Goal: Information Seeking & Learning: Understand process/instructions

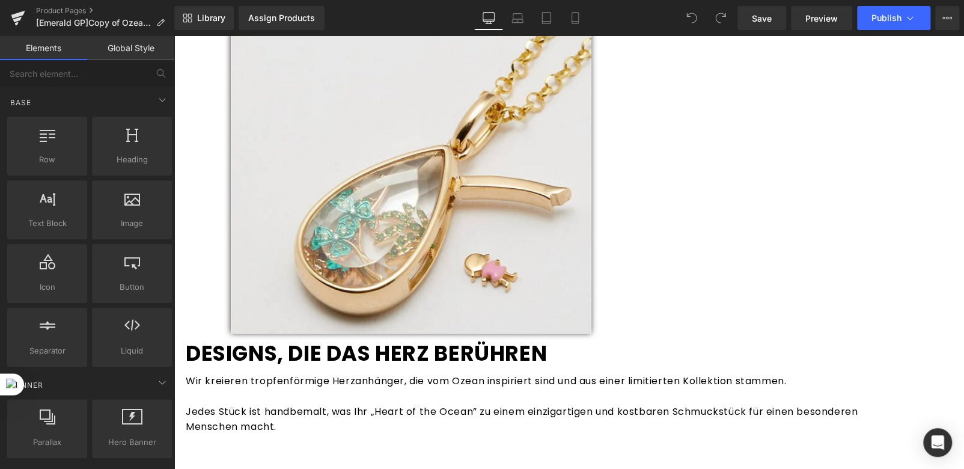
scroll to position [1787, 0]
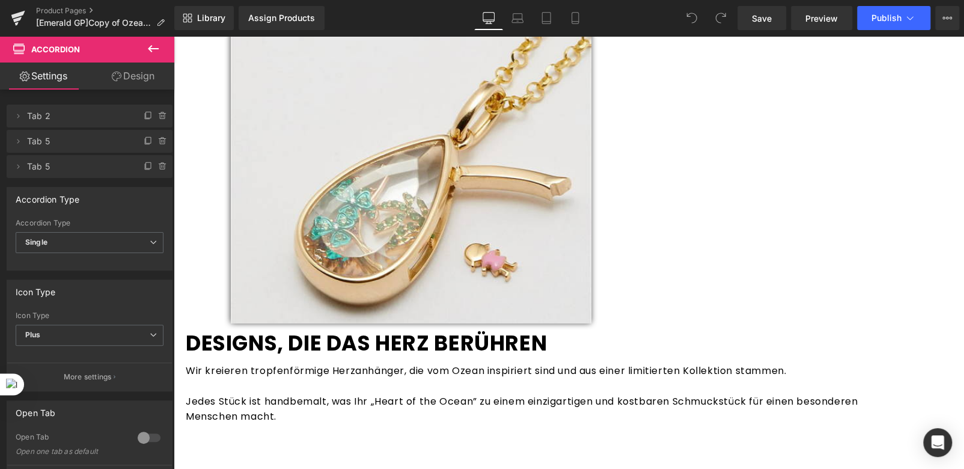
scroll to position [1789, 0]
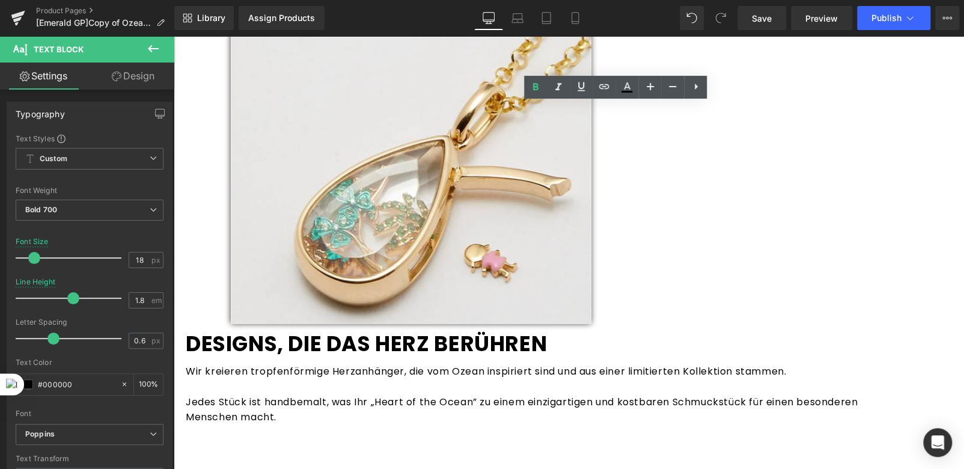
scroll to position [1806, 0]
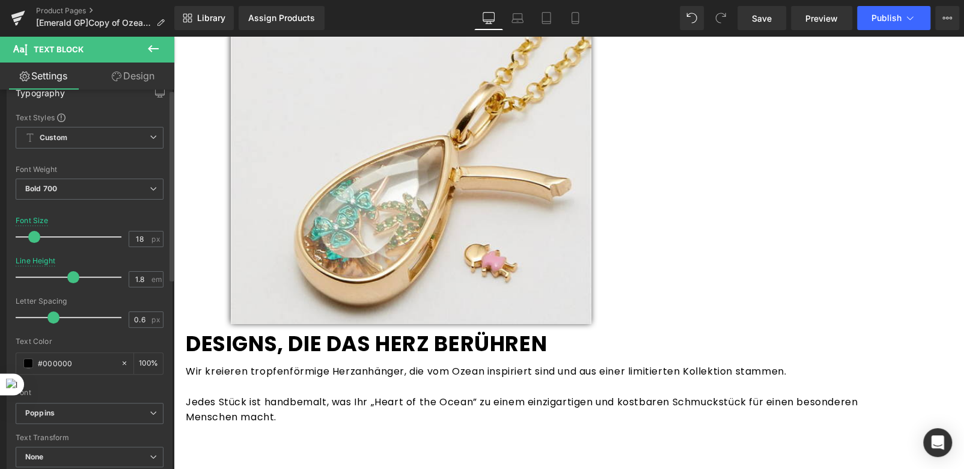
scroll to position [0, 0]
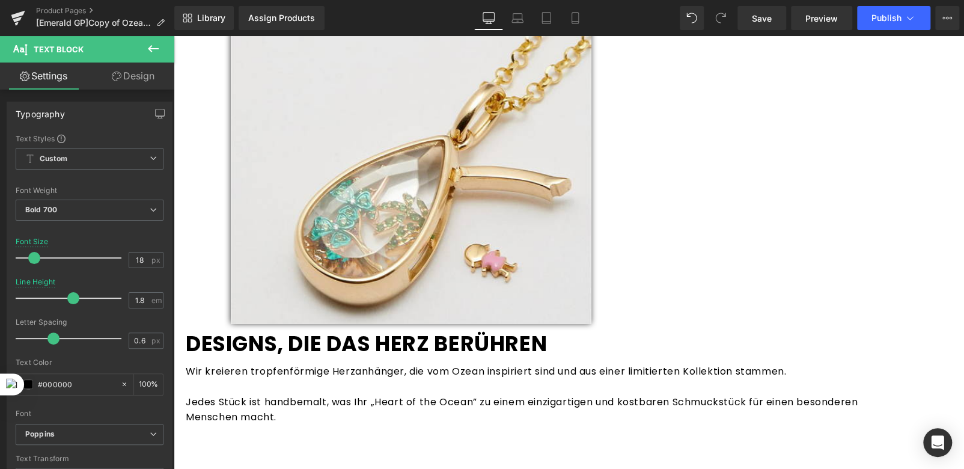
click at [174, 36] on span "Accordion" at bounding box center [174, 36] width 0 height 0
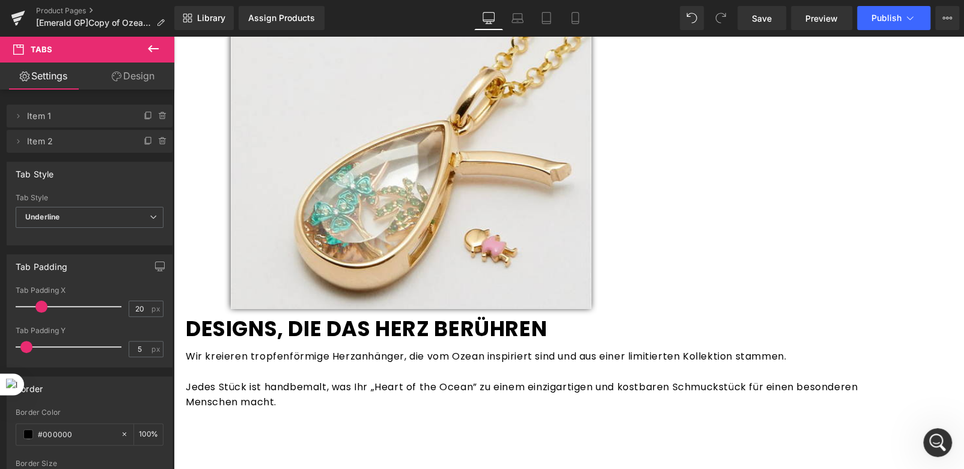
scroll to position [1823, 0]
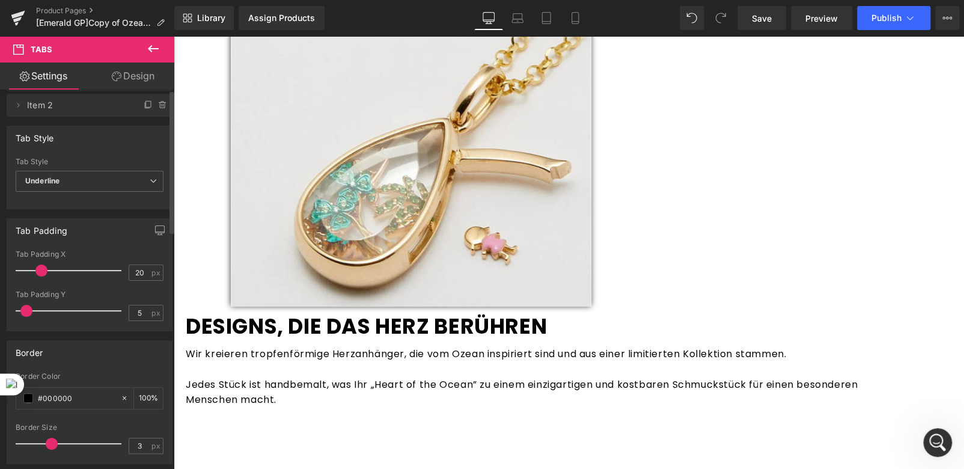
scroll to position [0, 0]
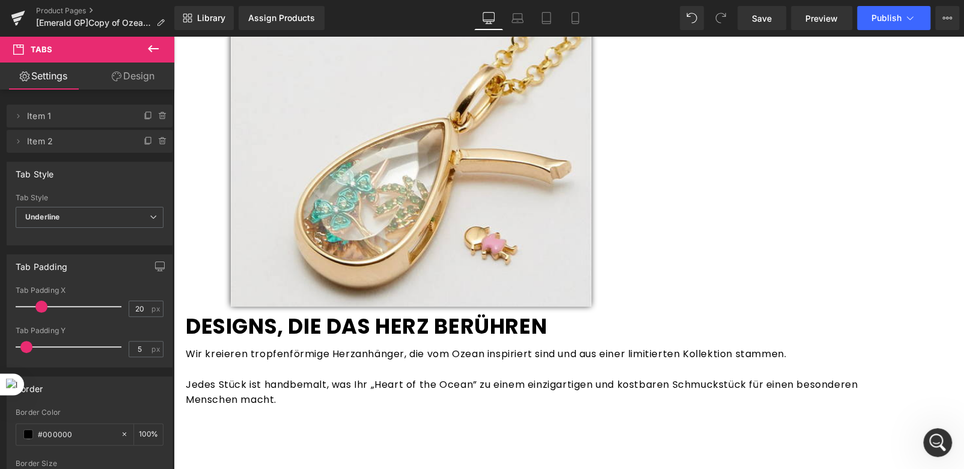
click at [145, 52] on button at bounding box center [153, 49] width 42 height 26
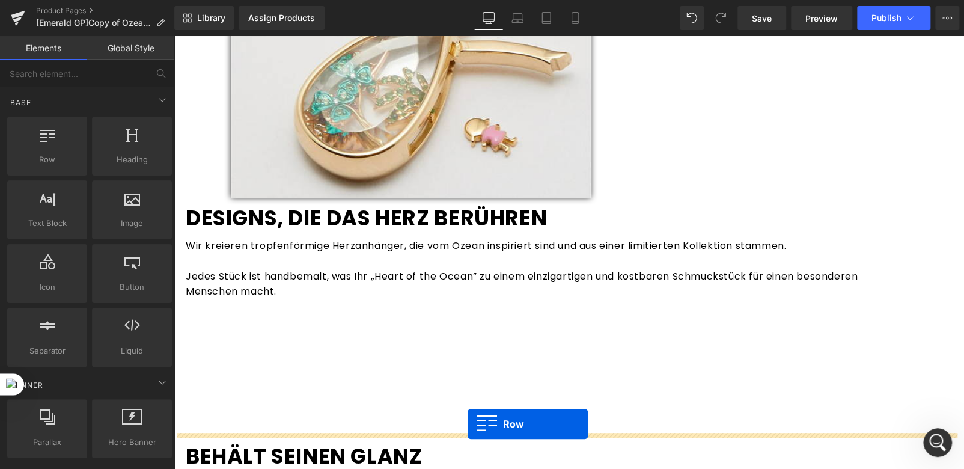
scroll to position [1992, 0]
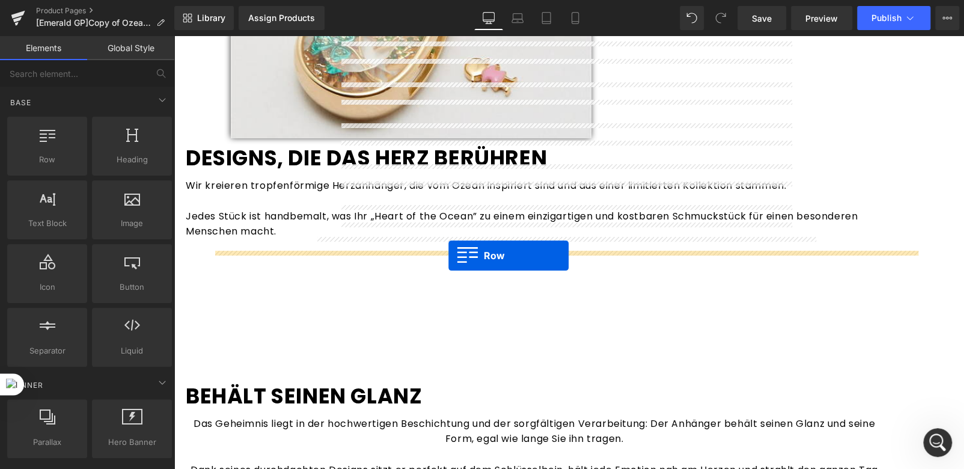
drag, startPoint x: 228, startPoint y: 178, endPoint x: 448, endPoint y: 255, distance: 232.9
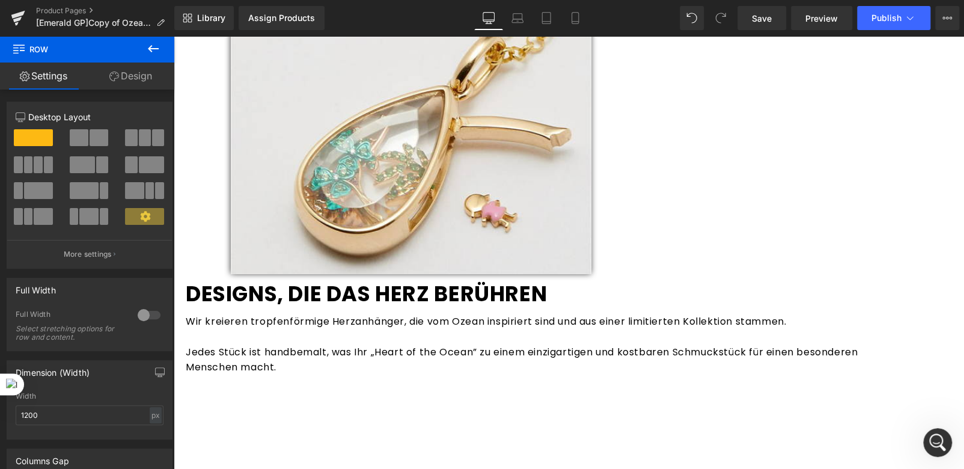
scroll to position [1855, 0]
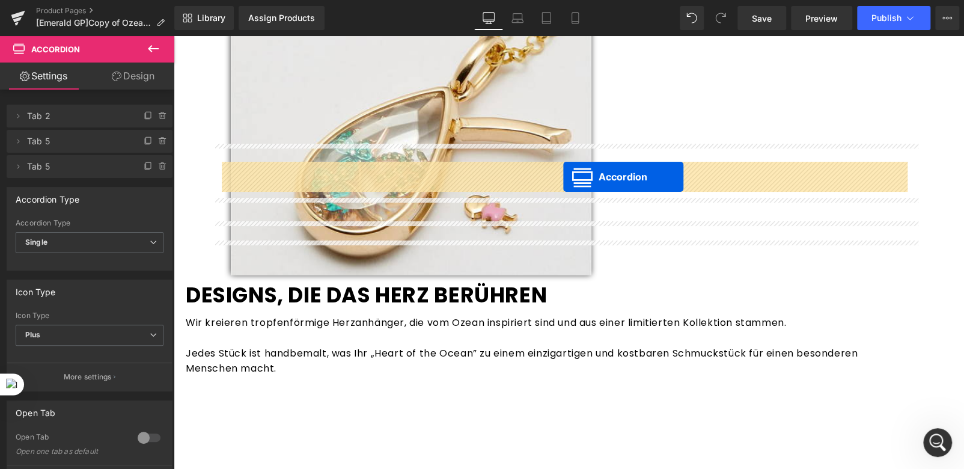
drag, startPoint x: 529, startPoint y: 109, endPoint x: 563, endPoint y: 177, distance: 75.2
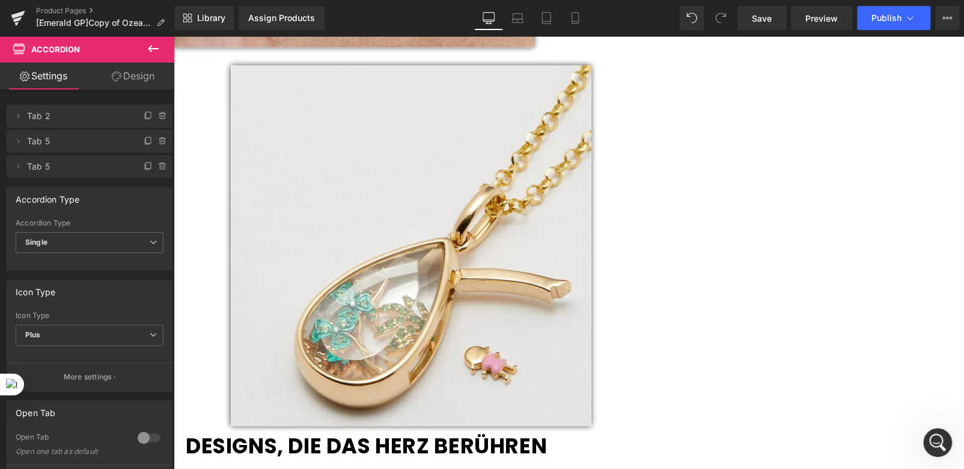
scroll to position [1713, 0]
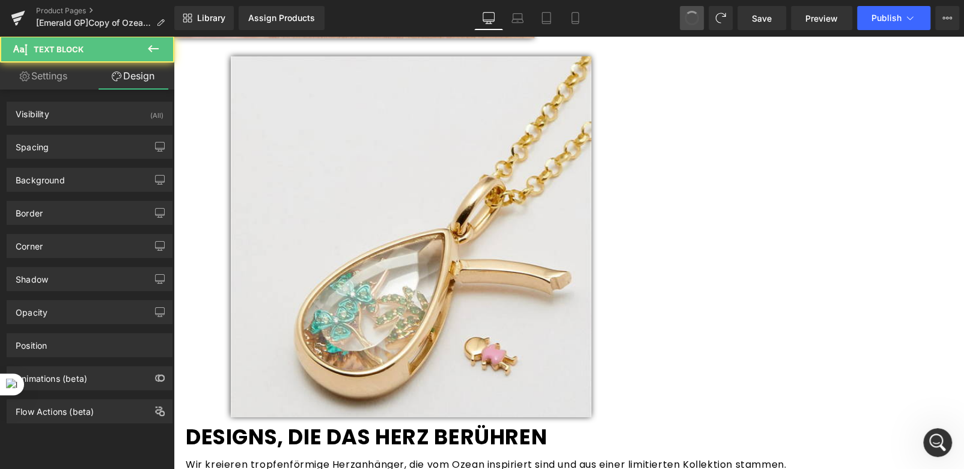
click at [690, 16] on span at bounding box center [691, 18] width 14 height 14
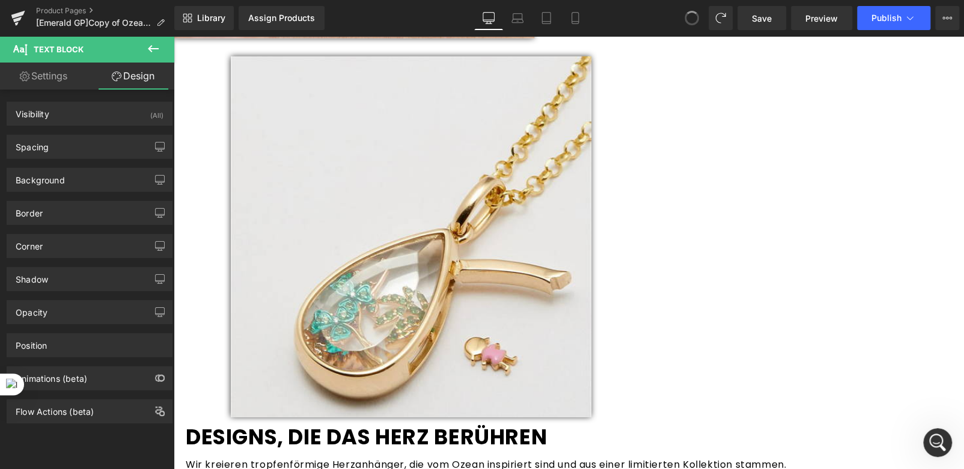
click at [690, 16] on span at bounding box center [691, 18] width 18 height 18
click at [690, 16] on icon at bounding box center [688, 14] width 3 height 3
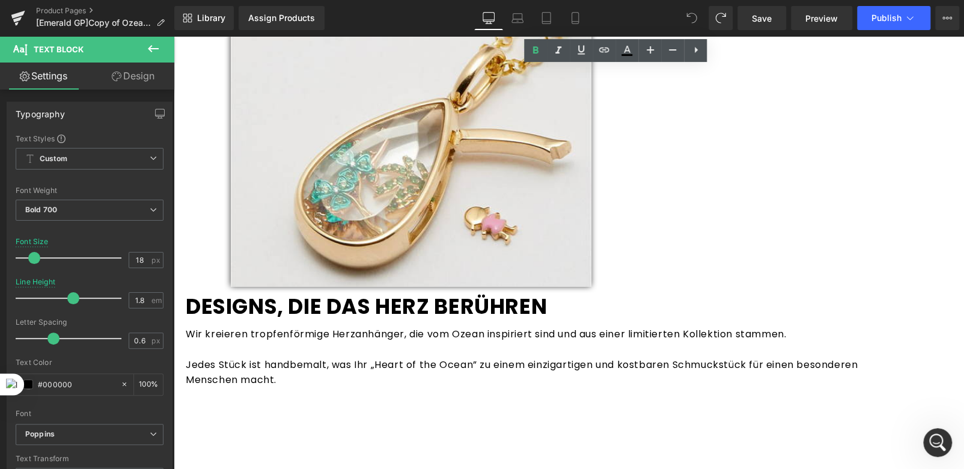
scroll to position [1844, 0]
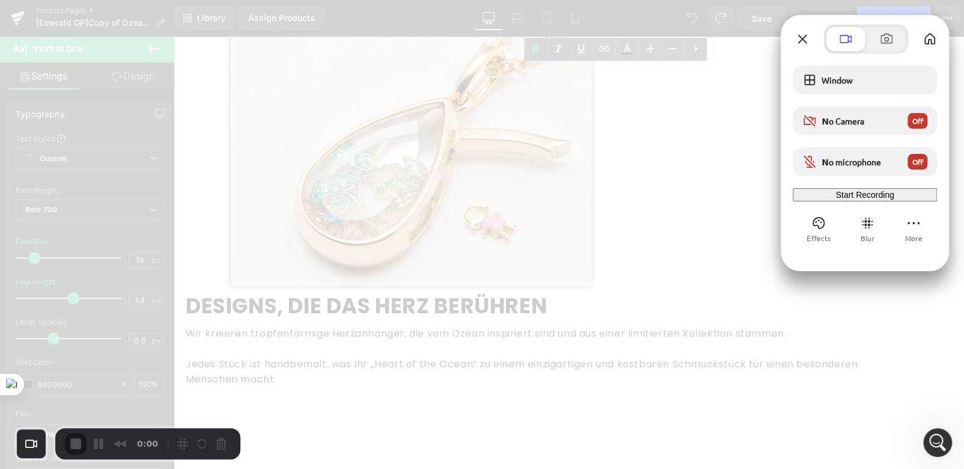
click at [846, 199] on div "Start Recording" at bounding box center [864, 195] width 135 height 10
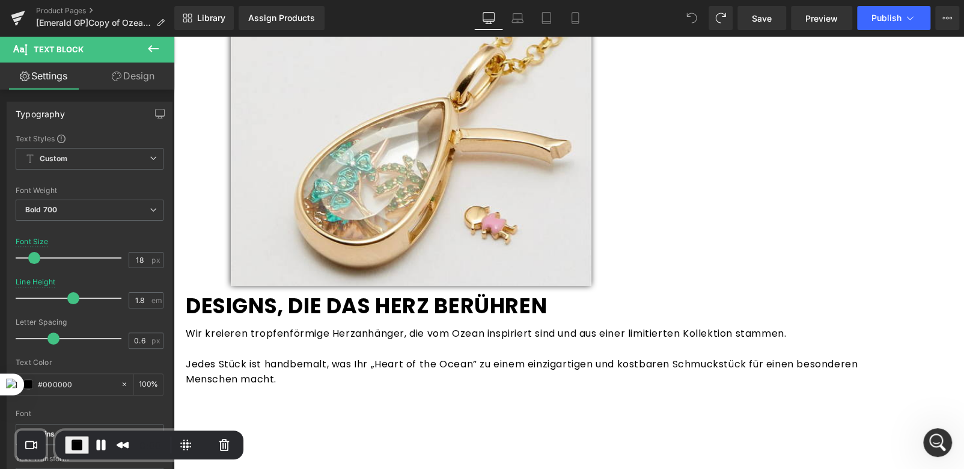
click at [154, 47] on icon at bounding box center [153, 48] width 14 height 14
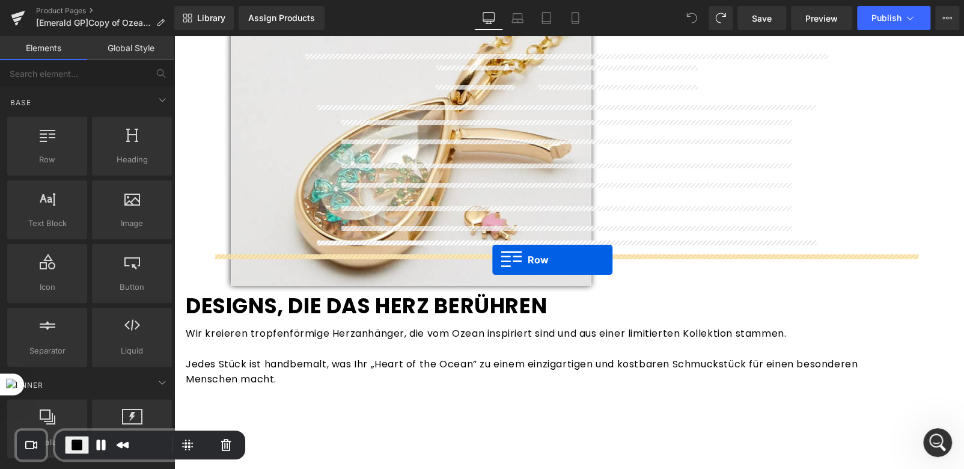
drag, startPoint x: 214, startPoint y: 180, endPoint x: 492, endPoint y: 259, distance: 288.7
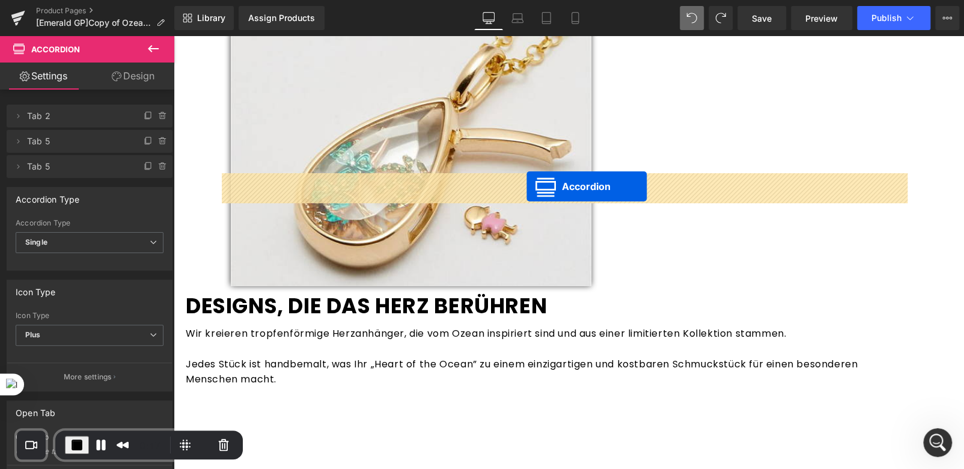
drag, startPoint x: 532, startPoint y: 120, endPoint x: 526, endPoint y: 186, distance: 66.4
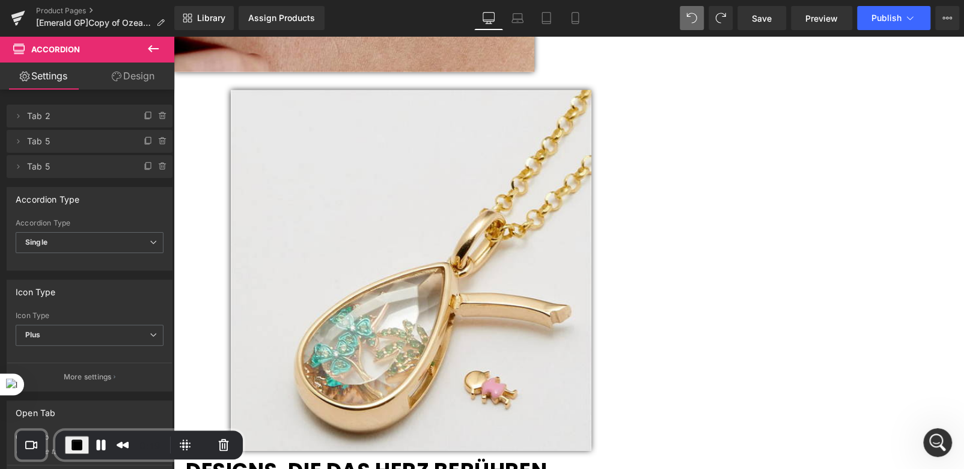
scroll to position [1656, 0]
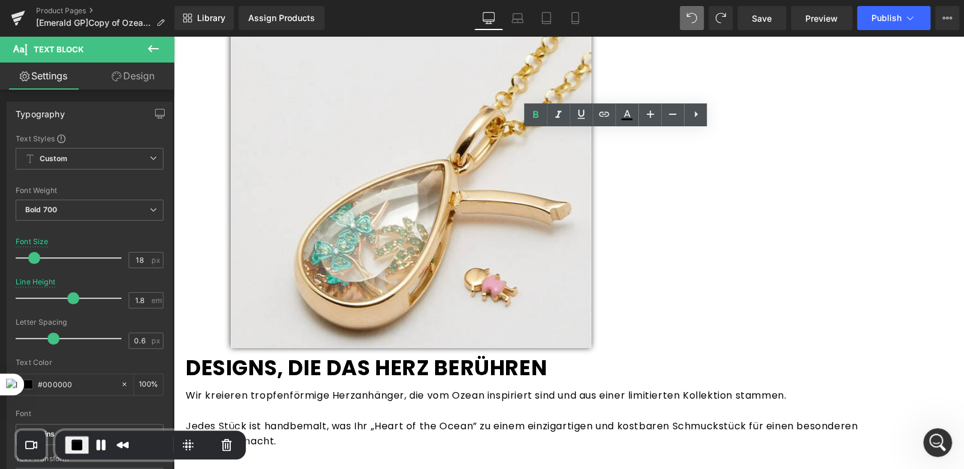
scroll to position [1781, 0]
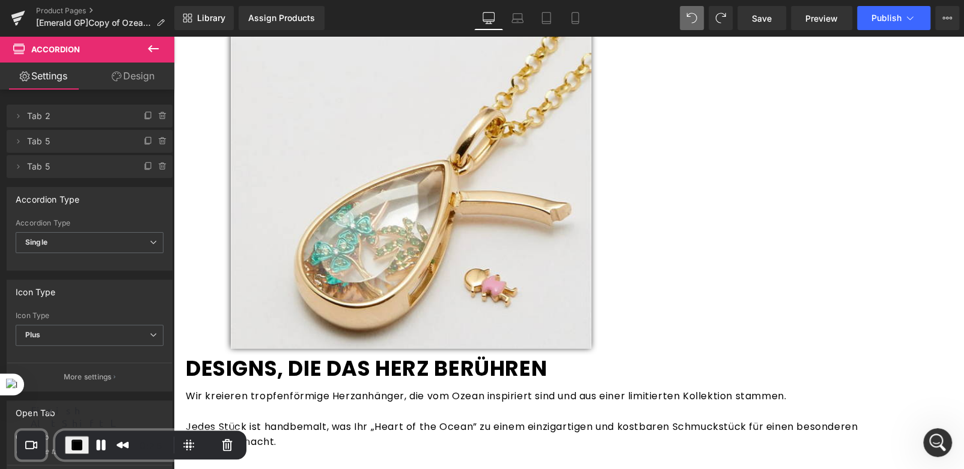
click at [79, 443] on span "End Recording" at bounding box center [77, 444] width 14 height 14
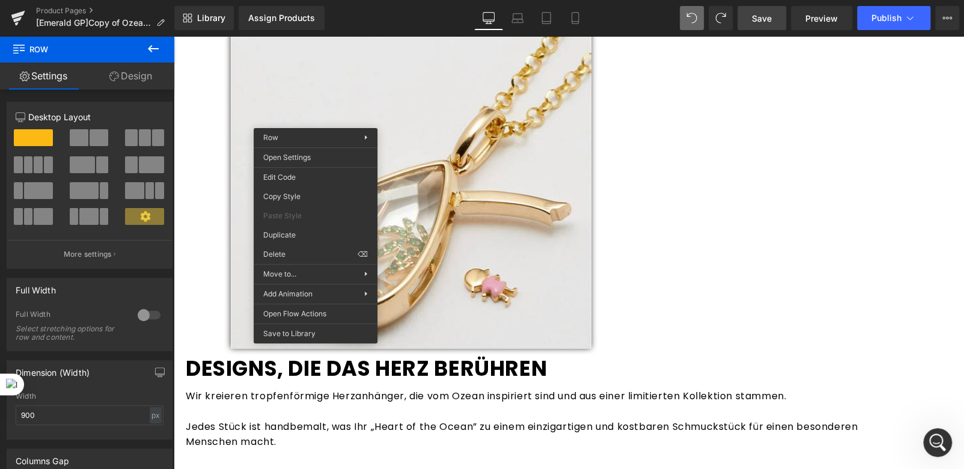
click at [763, 15] on span "Save" at bounding box center [762, 18] width 20 height 13
